Goal: Check status

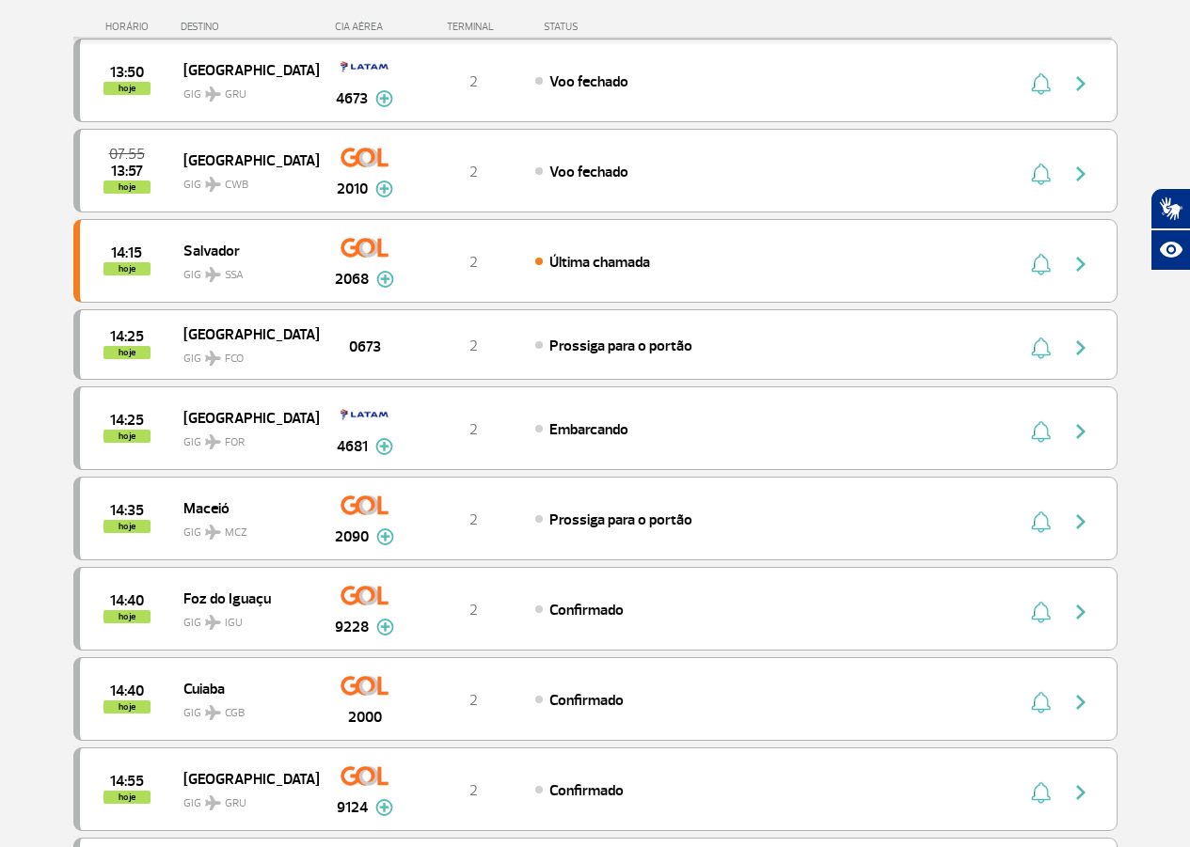
scroll to position [752, 0]
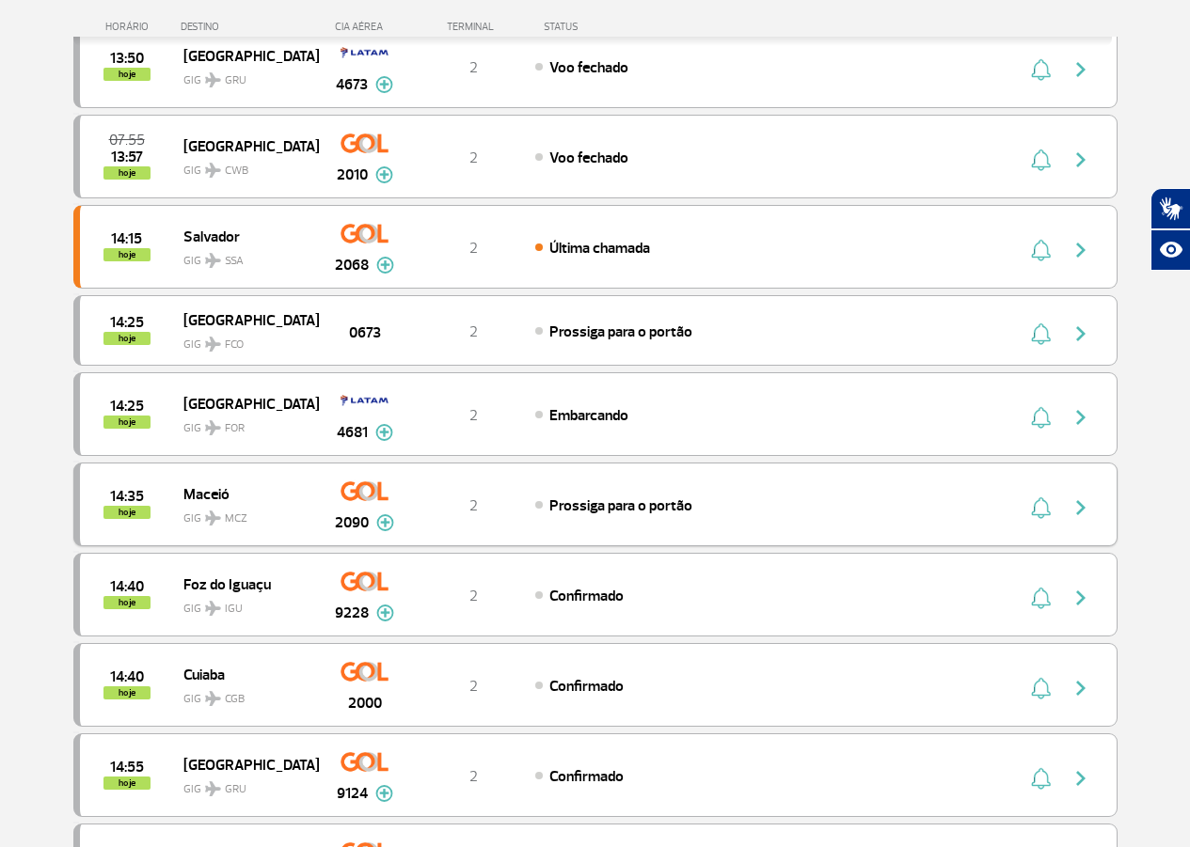
click at [610, 497] on span "Prossiga para o portão" at bounding box center [620, 506] width 143 height 19
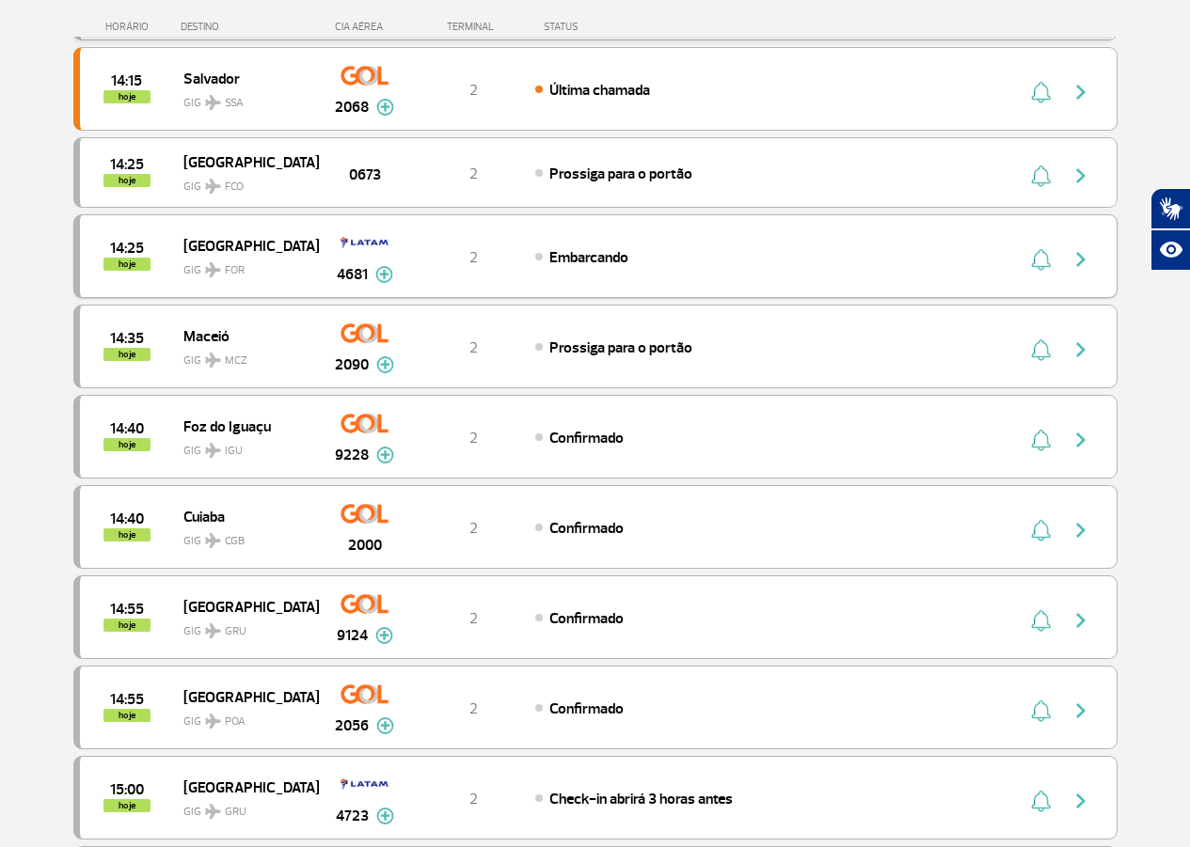
scroll to position [941, 0]
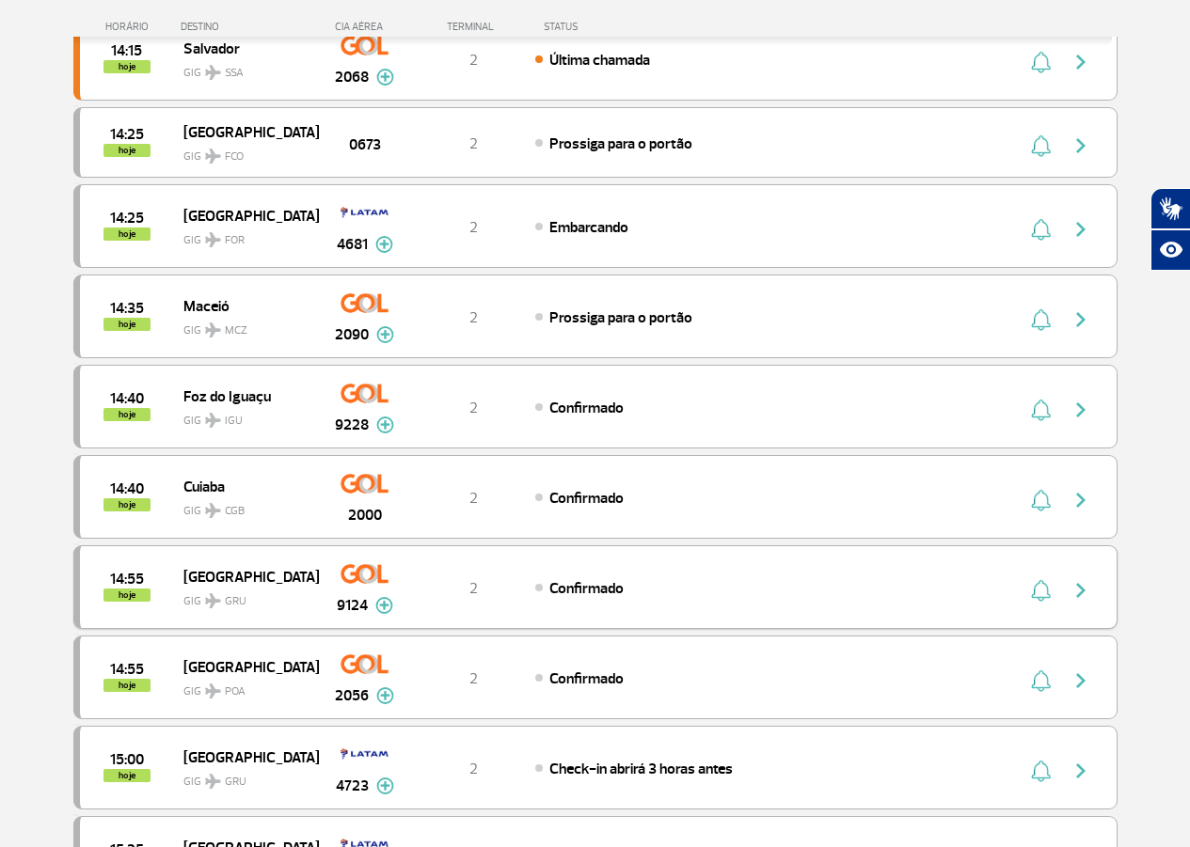
click at [1079, 587] on img "button" at bounding box center [1080, 590] width 23 height 23
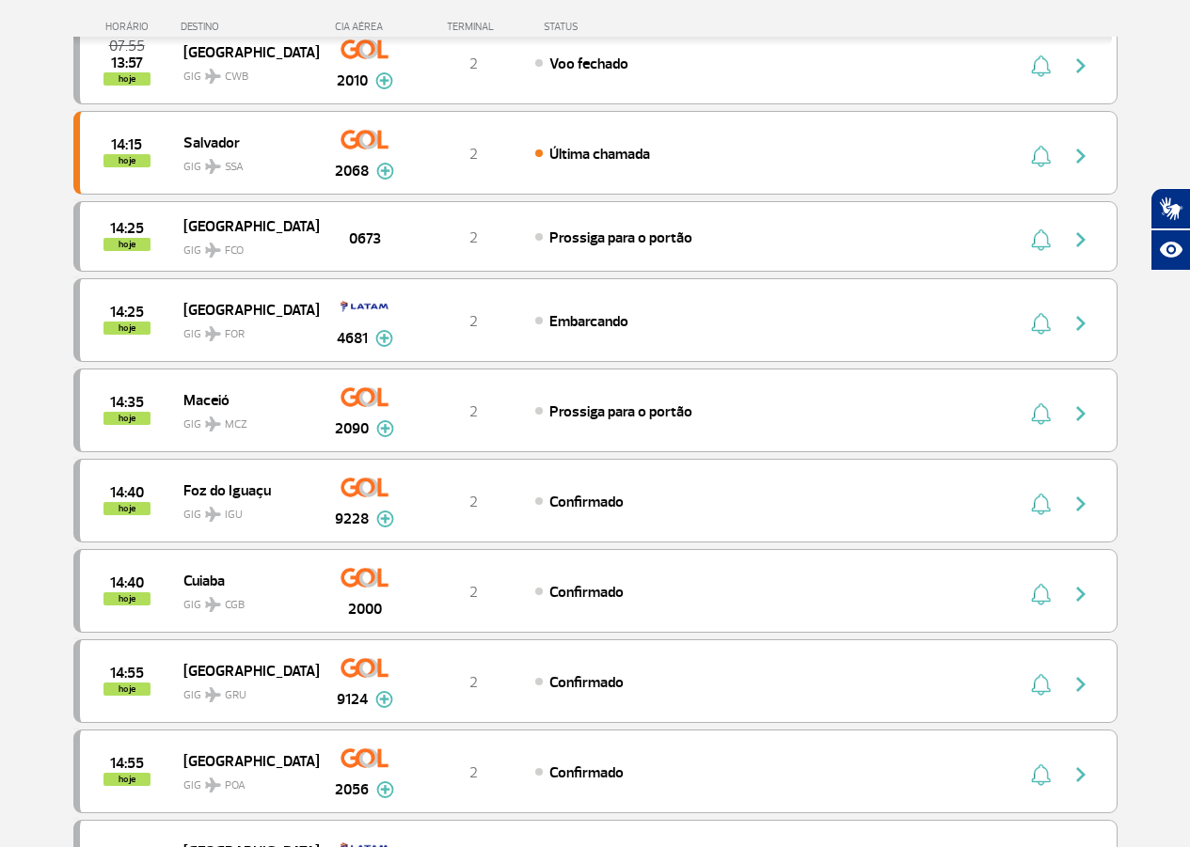
scroll to position [376, 0]
